Goal: Task Accomplishment & Management: Manage account settings

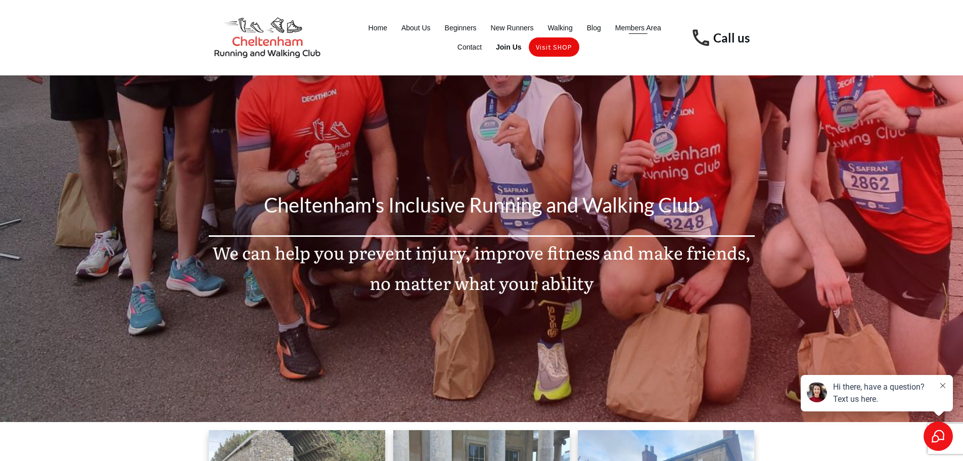
click at [637, 30] on span "Members Area" at bounding box center [638, 28] width 46 height 14
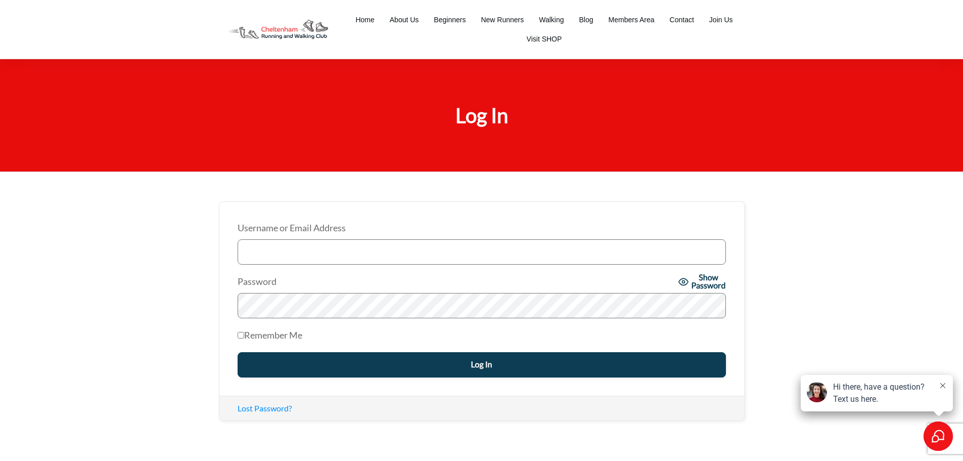
type input "timothy@chewedleashphotography.com"
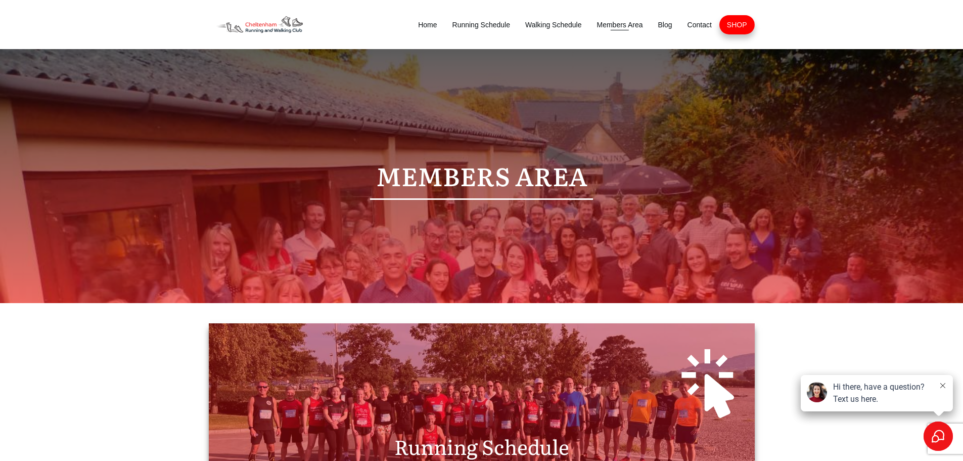
click at [608, 25] on span "Members Area" at bounding box center [620, 25] width 46 height 14
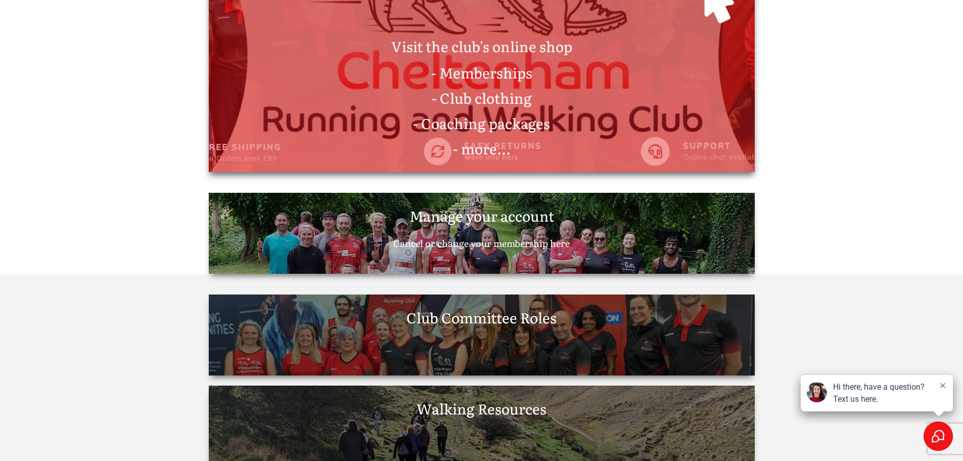
scroll to position [1314, 0]
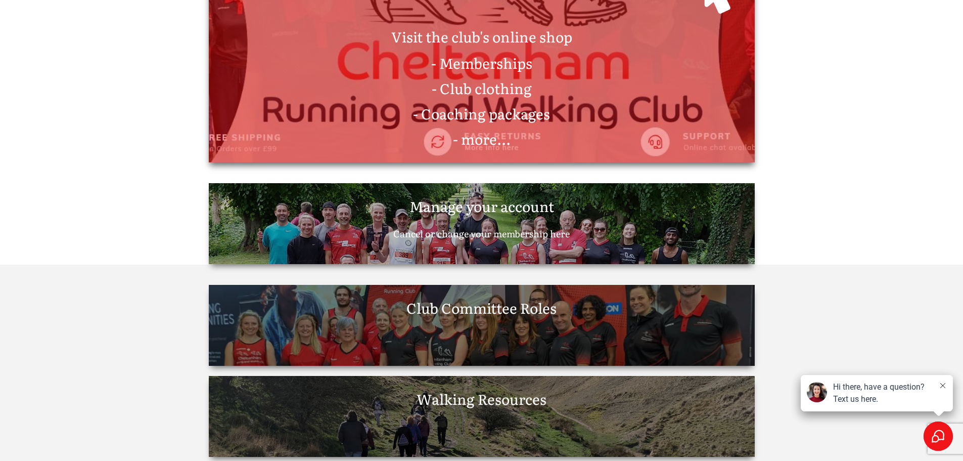
click at [505, 223] on span "Manage your account Cancel or change your membership here" at bounding box center [481, 218] width 176 height 47
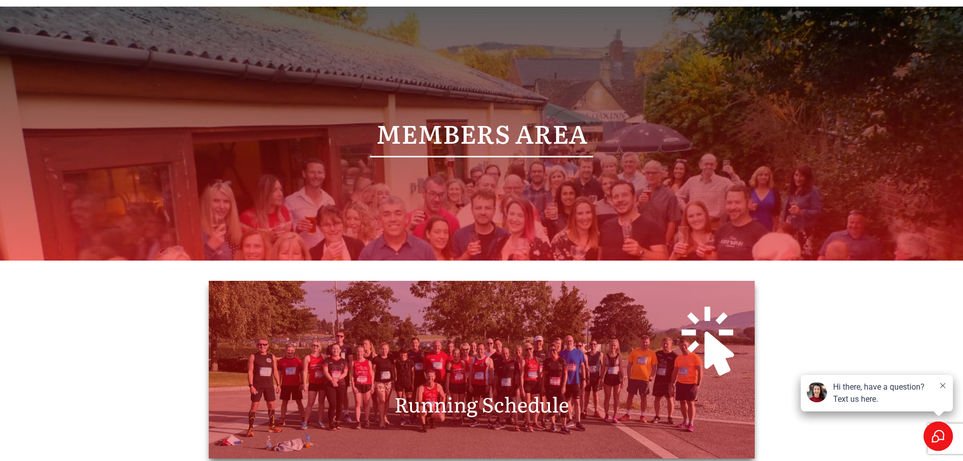
scroll to position [101, 0]
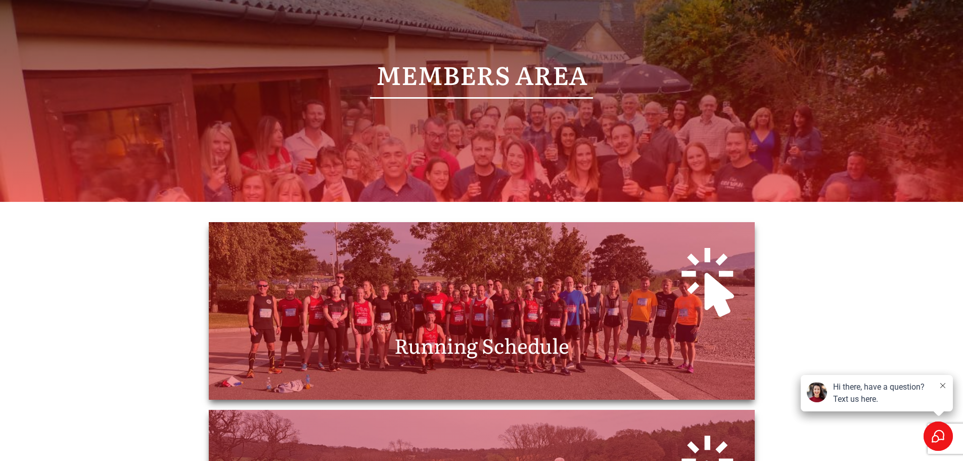
click at [816, 392] on img at bounding box center [817, 392] width 20 height 20
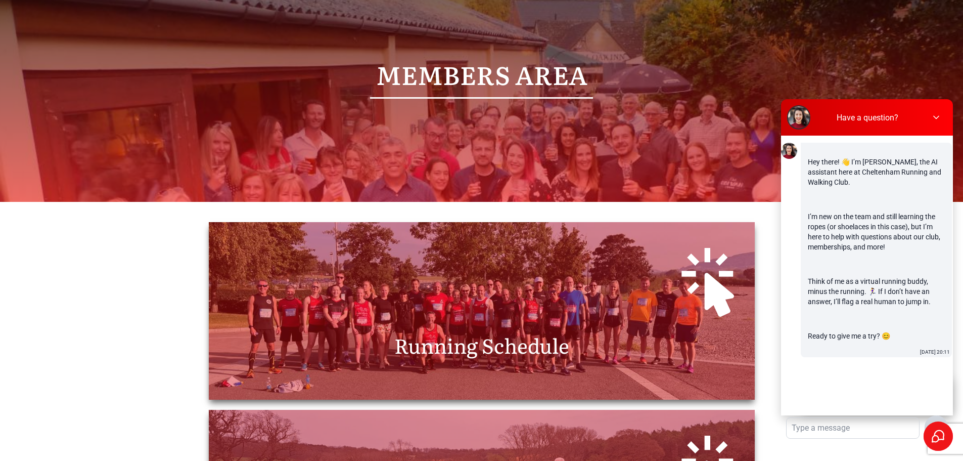
scroll to position [0, 0]
click at [934, 118] on icon at bounding box center [936, 117] width 10 height 10
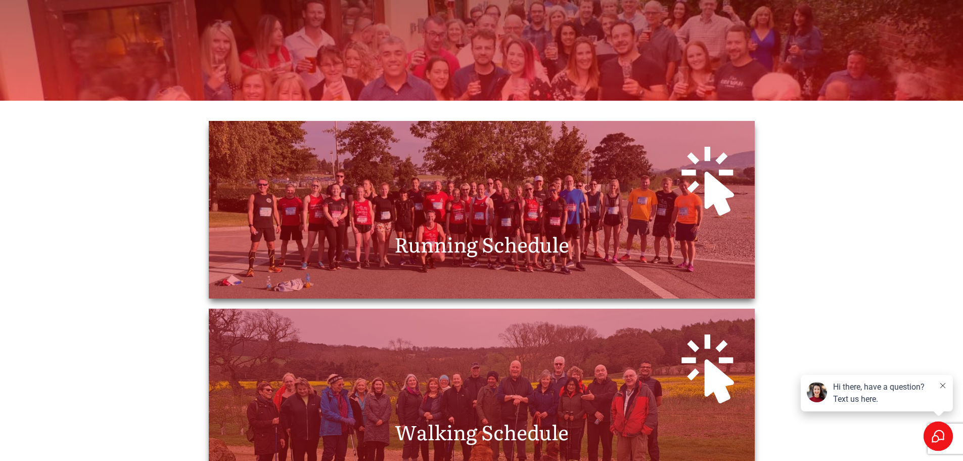
scroll to position [253, 0]
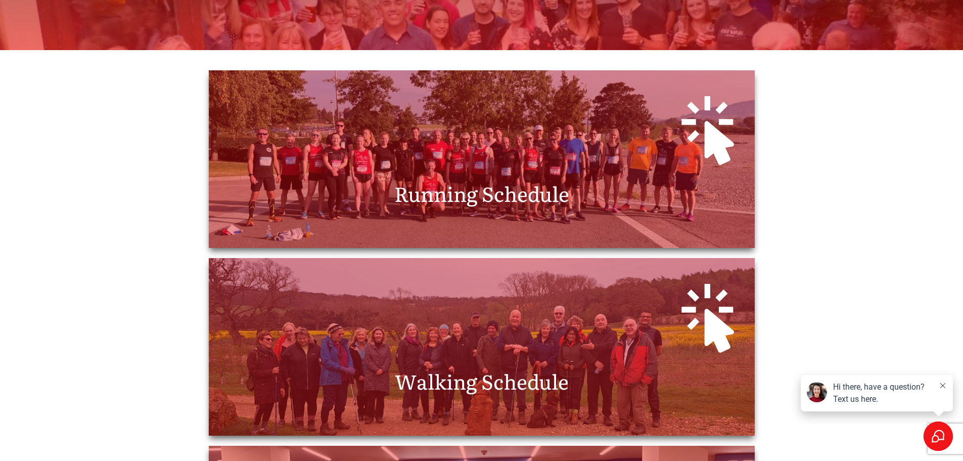
click at [946, 387] on button at bounding box center [943, 386] width 8 height 10
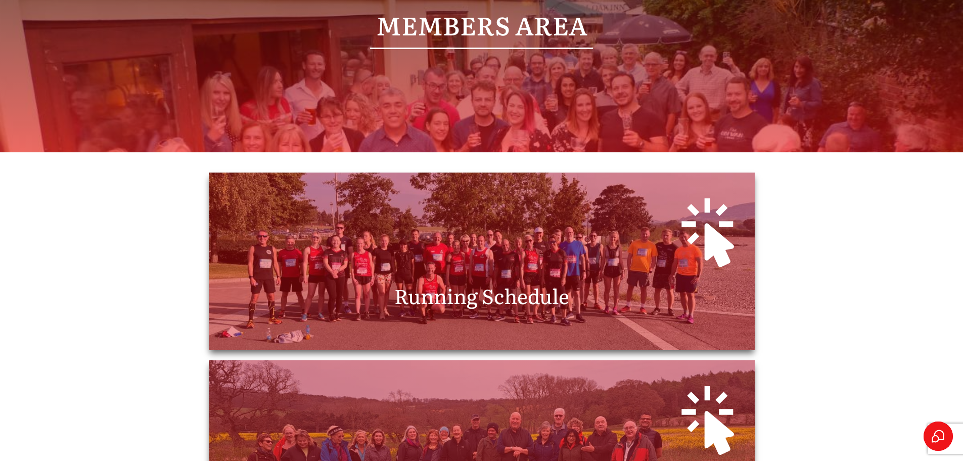
scroll to position [0, 0]
